Goal: Transaction & Acquisition: Purchase product/service

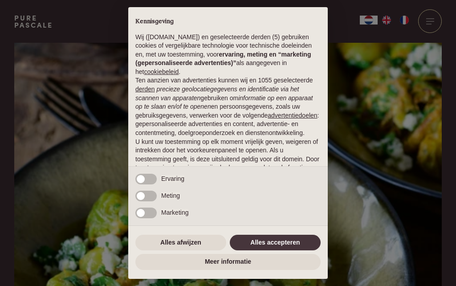
click at [193, 242] on button "Alles afwijzen" at bounding box center [180, 243] width 91 height 16
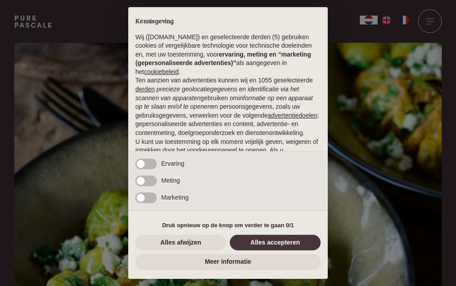
scroll to position [66, 0]
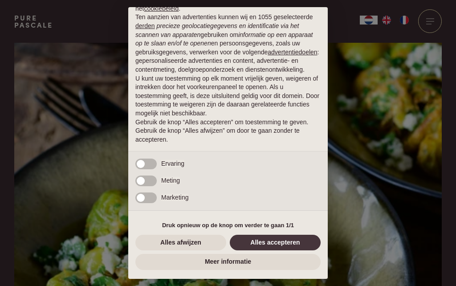
click at [184, 243] on button "Alles afwijzen" at bounding box center [180, 243] width 91 height 16
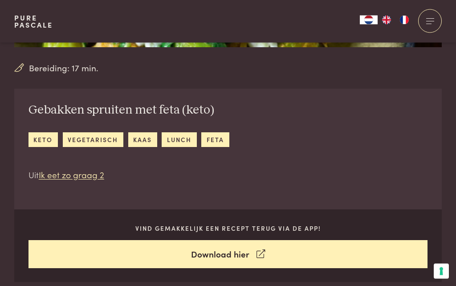
scroll to position [253, 0]
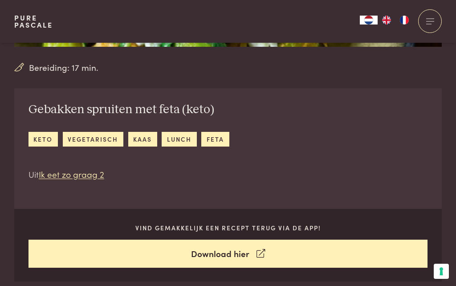
click at [258, 254] on icon at bounding box center [261, 253] width 8 height 13
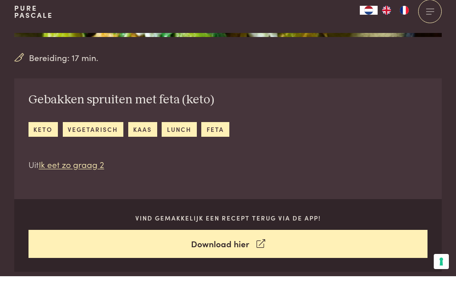
scroll to position [291, 0]
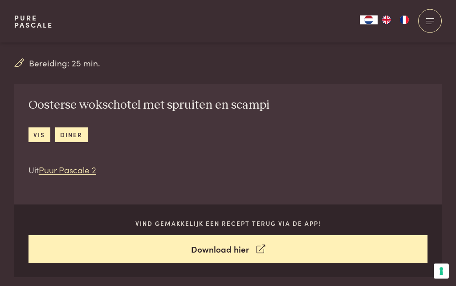
scroll to position [258, 0]
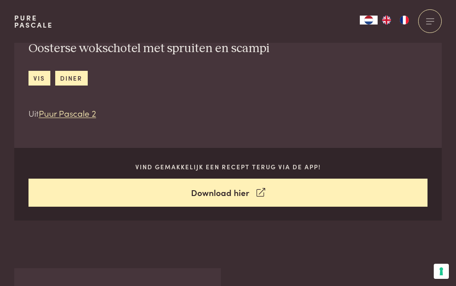
scroll to position [314, 0]
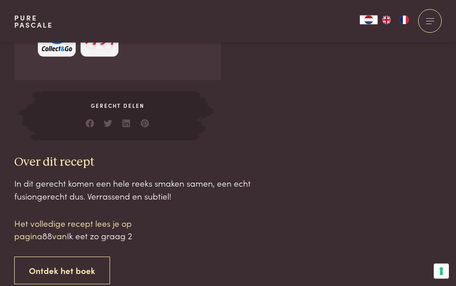
scroll to position [761, 0]
click at [82, 267] on link "Ontdek het boek" at bounding box center [62, 270] width 96 height 28
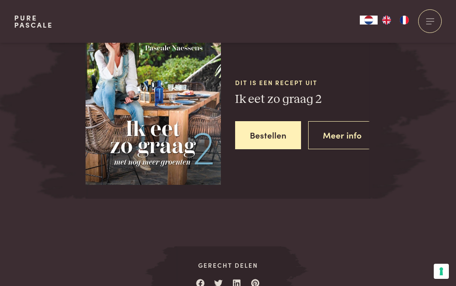
scroll to position [1135, 0]
click at [352, 133] on link "Meer info" at bounding box center [342, 135] width 68 height 28
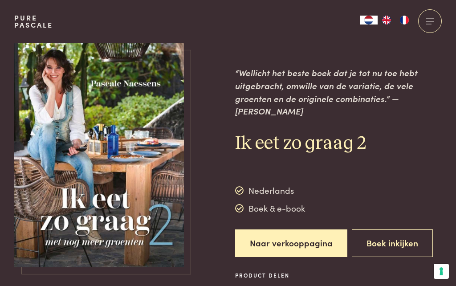
click at [410, 230] on button "Boek inkijken" at bounding box center [392, 243] width 81 height 28
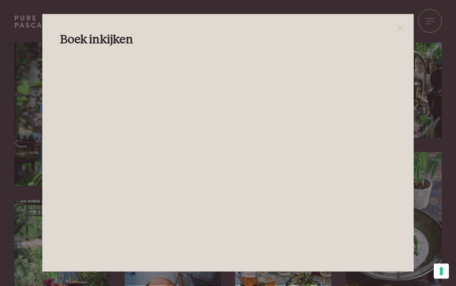
scroll to position [2087, 0]
